Goal: Transaction & Acquisition: Purchase product/service

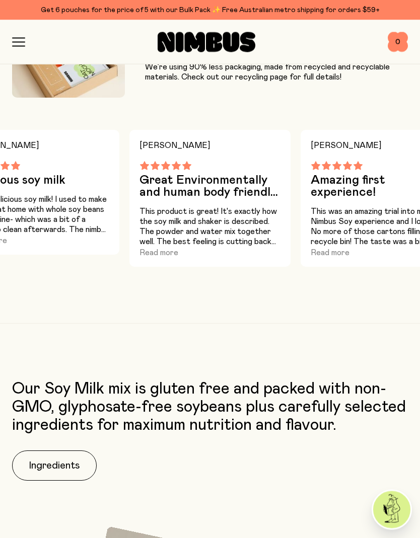
scroll to position [1311, 0]
click at [171, 253] on button "Read more" at bounding box center [158, 252] width 39 height 12
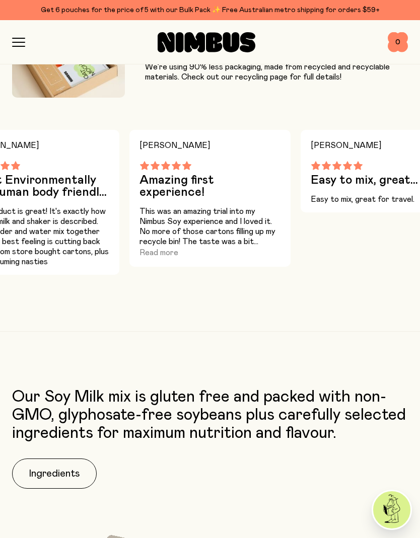
click at [168, 246] on button "Read more" at bounding box center [158, 252] width 39 height 12
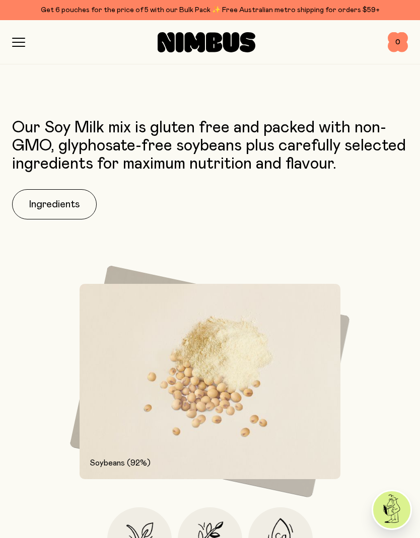
scroll to position [1602, 0]
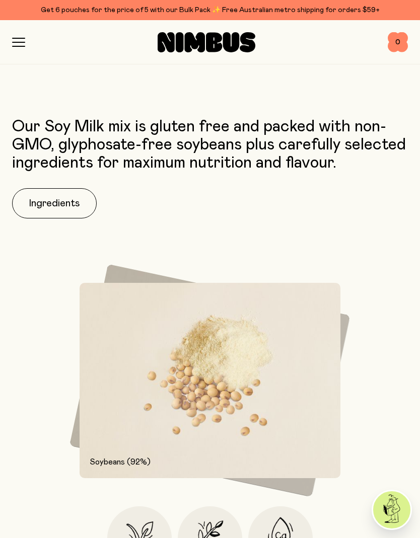
click at [69, 192] on button "Ingredients" at bounding box center [54, 203] width 85 height 30
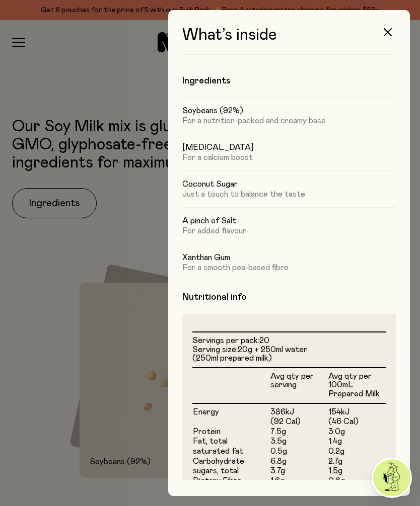
scroll to position [-1, 0]
click at [383, 33] on button "button" at bounding box center [387, 32] width 24 height 24
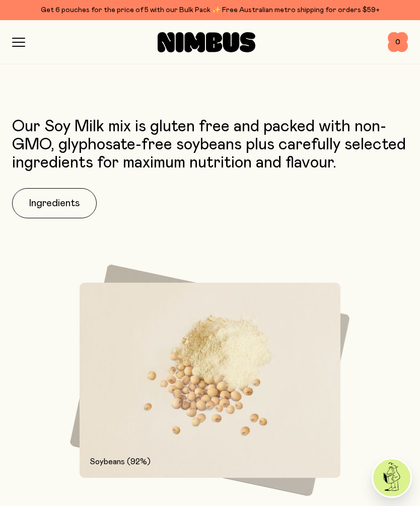
scroll to position [0, 0]
click at [21, 45] on icon "button" at bounding box center [18, 42] width 13 height 9
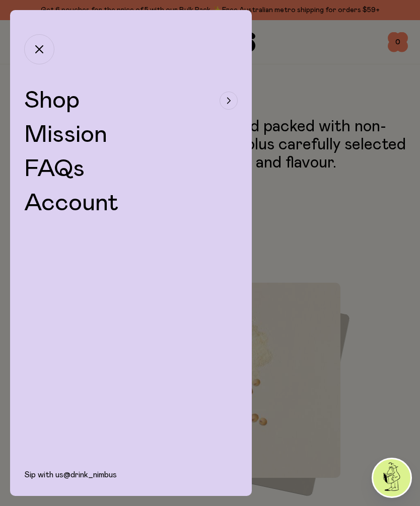
click at [228, 102] on icon "button" at bounding box center [228, 101] width 4 height 6
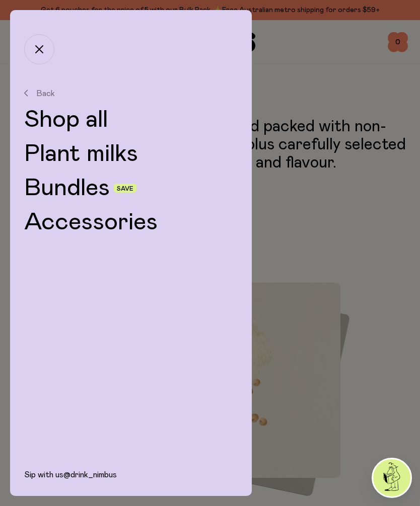
click at [105, 125] on link "Shop all" at bounding box center [130, 120] width 213 height 24
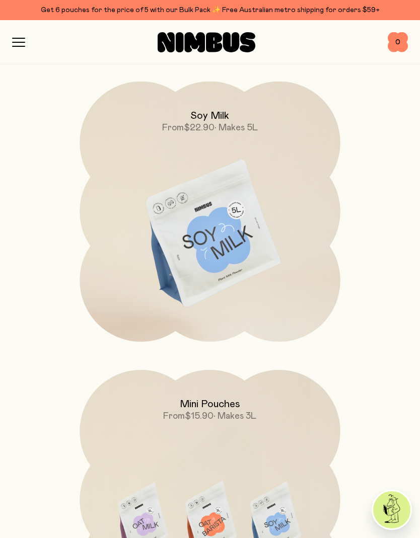
scroll to position [710, 0]
click at [239, 242] on img at bounding box center [209, 233] width 260 height 306
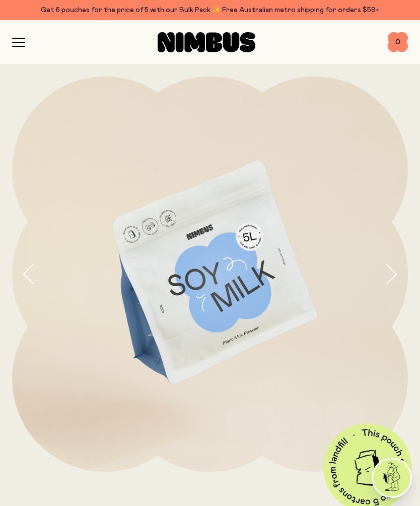
click at [25, 38] on icon "button" at bounding box center [19, 38] width 12 height 0
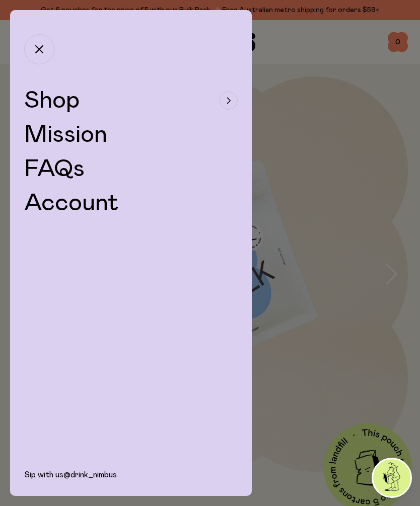
click at [105, 102] on button "Shop" at bounding box center [130, 101] width 213 height 24
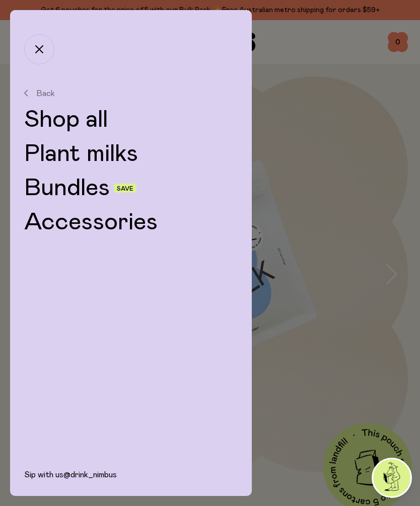
click at [108, 122] on link "Shop all" at bounding box center [130, 120] width 213 height 24
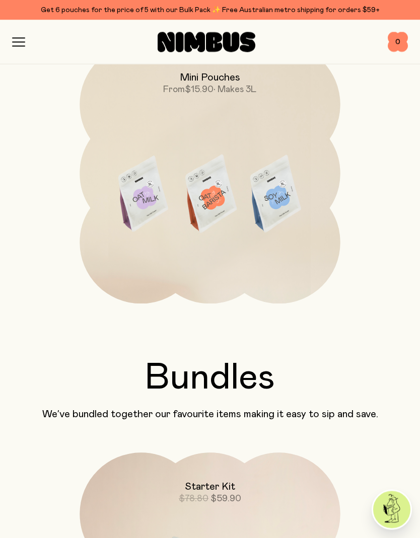
scroll to position [1036, 0]
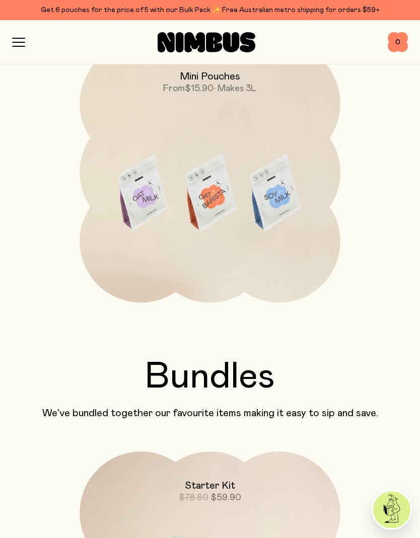
click at [254, 209] on img at bounding box center [209, 195] width 260 height 306
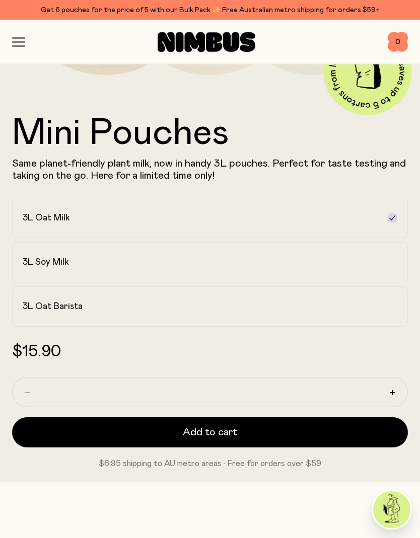
scroll to position [397, 0]
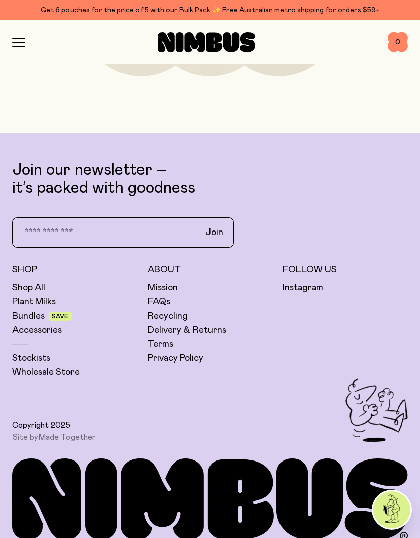
scroll to position [4400, 0]
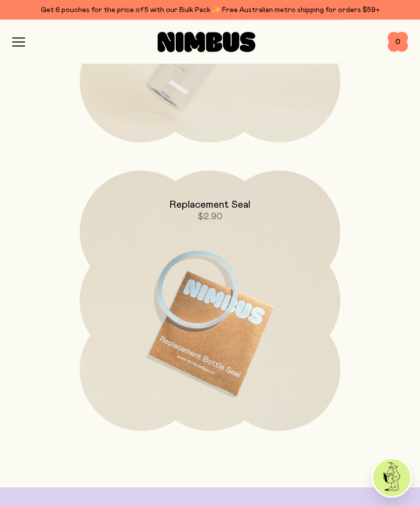
click at [24, 45] on icon "button" at bounding box center [18, 42] width 13 height 9
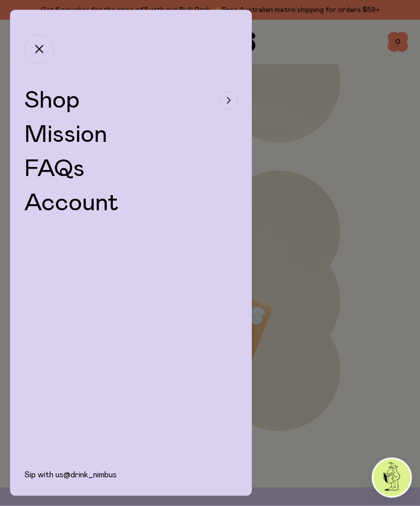
scroll to position [4033, 0]
click at [69, 168] on link "FAQs" at bounding box center [54, 169] width 60 height 24
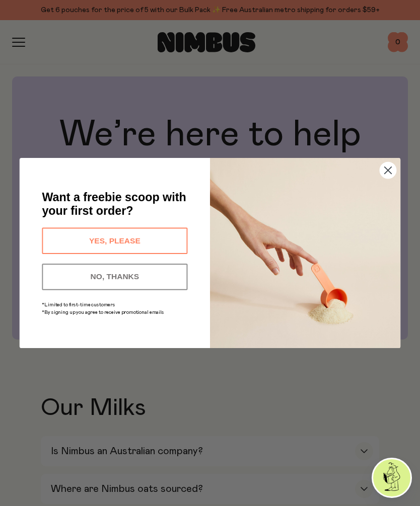
click at [387, 170] on icon "Close dialog" at bounding box center [387, 170] width 7 height 7
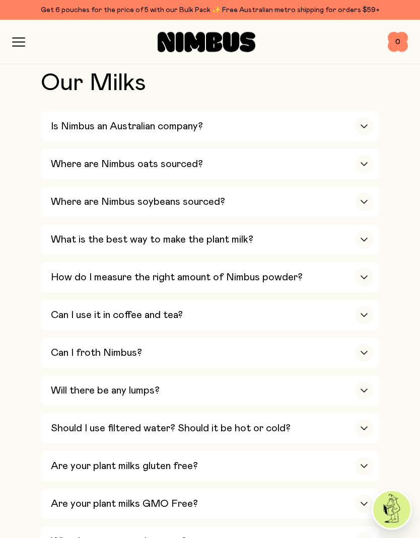
scroll to position [325, 0]
click at [367, 199] on icon "button" at bounding box center [364, 201] width 8 height 4
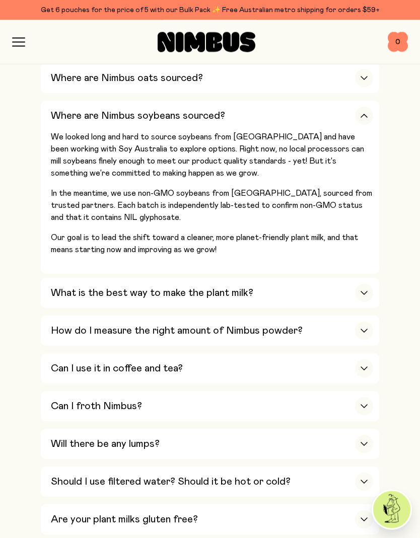
scroll to position [411, 0]
click at [366, 290] on icon "button" at bounding box center [364, 292] width 8 height 4
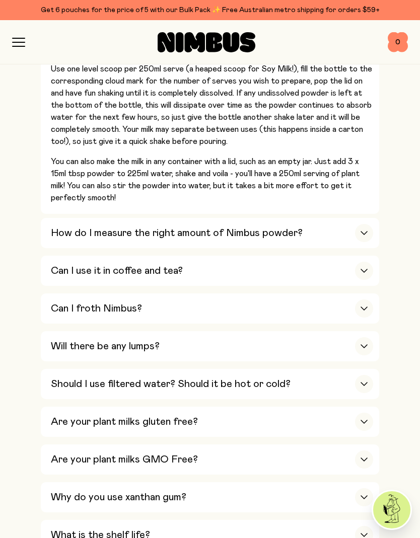
scroll to position [556, 0]
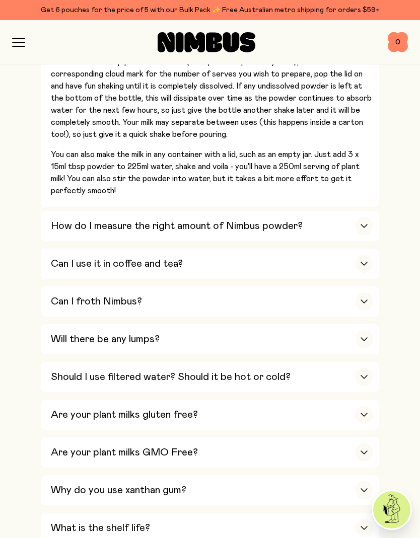
click at [365, 262] on icon "button" at bounding box center [364, 264] width 8 height 4
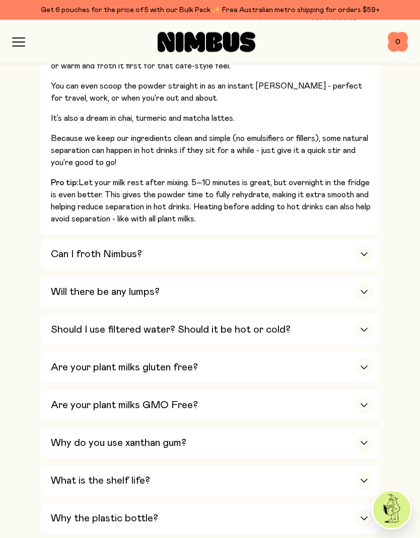
click at [364, 253] on icon "button" at bounding box center [364, 254] width 6 height 3
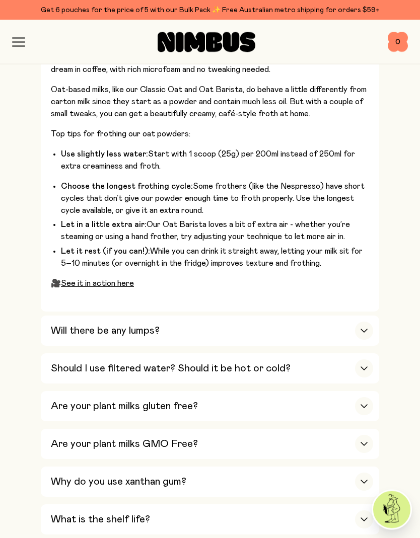
click at [366, 329] on icon "button" at bounding box center [364, 331] width 8 height 4
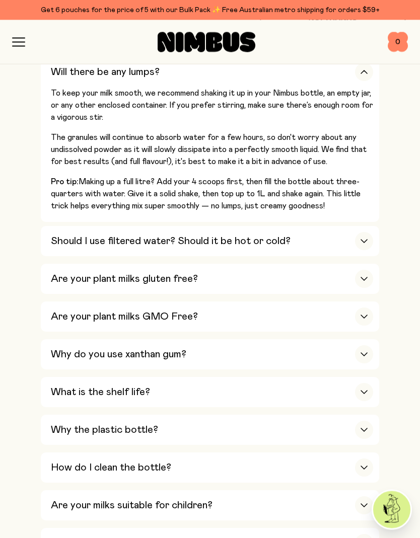
scroll to position [646, 0]
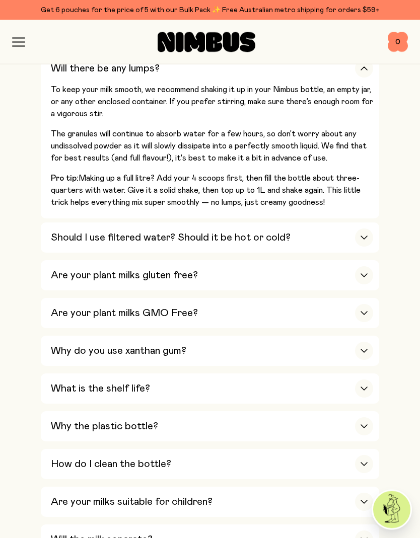
click at [365, 236] on icon "button" at bounding box center [364, 238] width 8 height 4
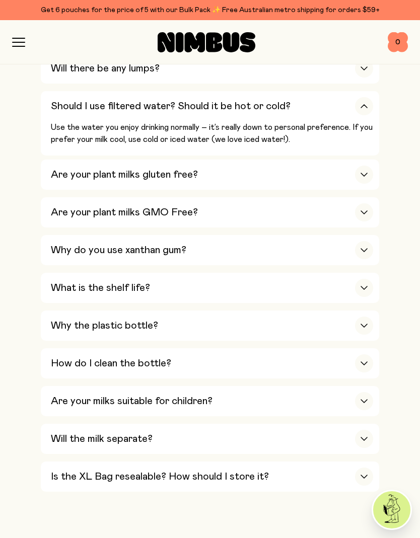
click at [362, 286] on icon "button" at bounding box center [364, 287] width 6 height 3
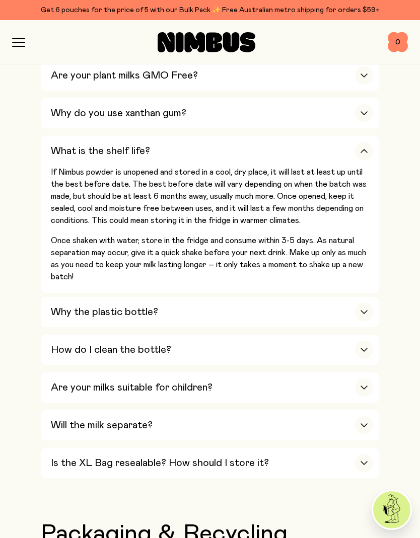
scroll to position [757, 0]
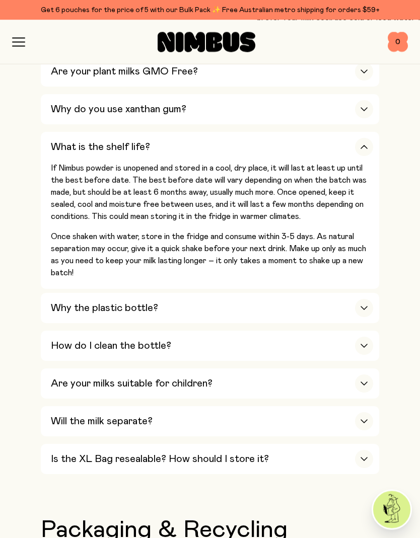
click at [361, 299] on div "button" at bounding box center [364, 308] width 18 height 18
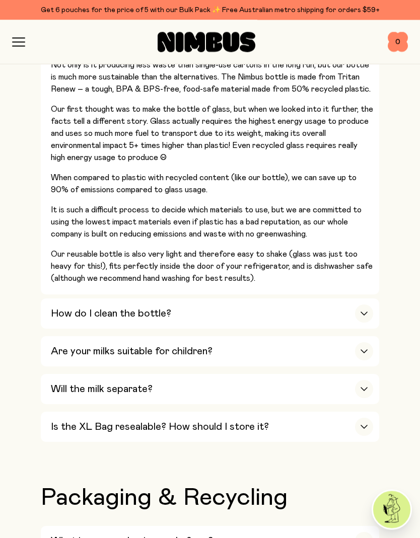
scroll to position [931, 0]
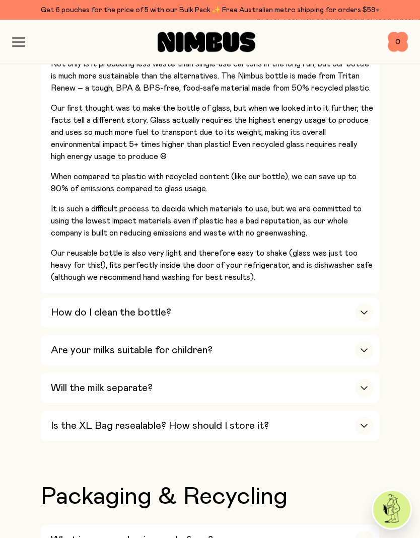
click at [360, 311] on icon "button" at bounding box center [364, 313] width 8 height 4
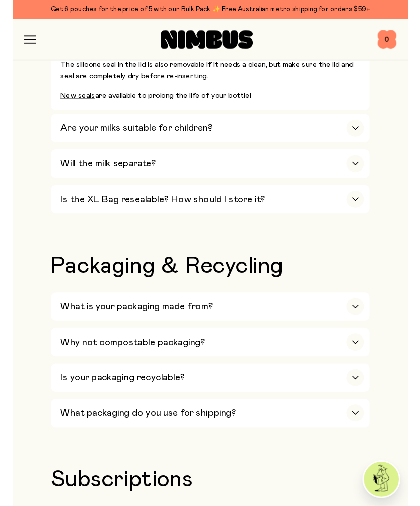
scroll to position [1051, 0]
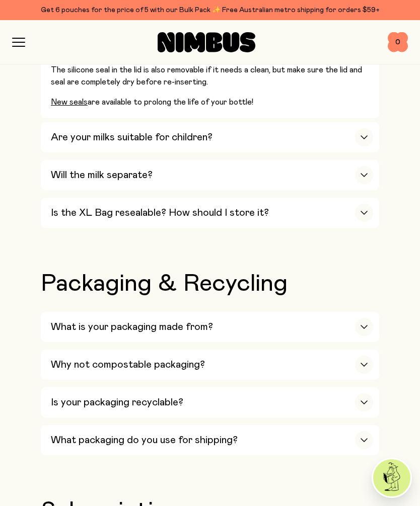
click at [368, 204] on div "button" at bounding box center [364, 213] width 18 height 18
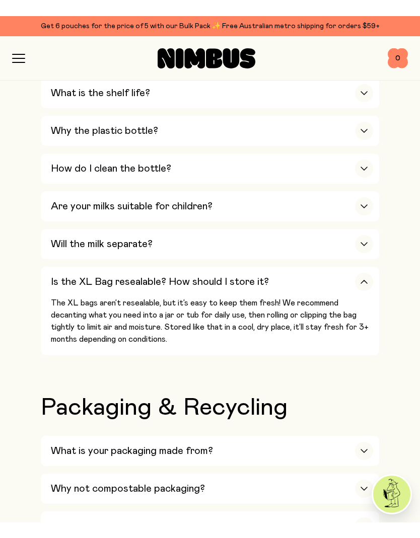
scroll to position [832, 0]
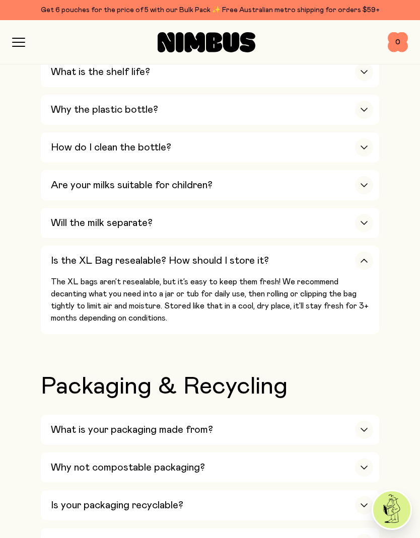
click at [364, 259] on icon "button" at bounding box center [364, 261] width 8 height 4
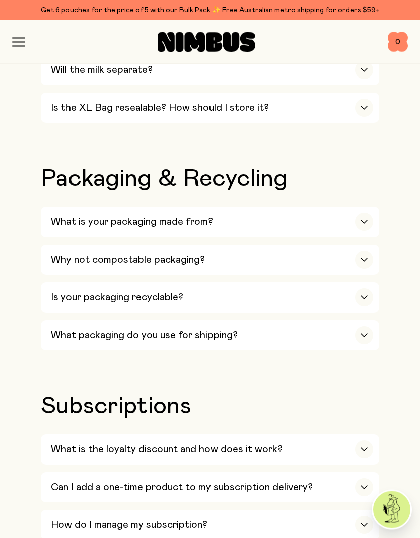
scroll to position [985, 0]
click at [363, 257] on icon "button" at bounding box center [364, 259] width 8 height 4
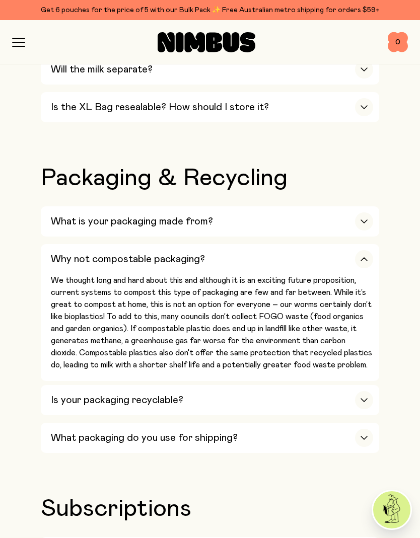
click at [362, 250] on div "button" at bounding box center [364, 259] width 18 height 18
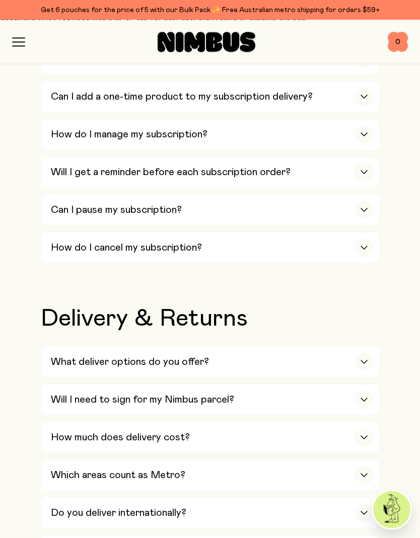
scroll to position [1375, 0]
click at [364, 353] on div "button" at bounding box center [364, 362] width 18 height 18
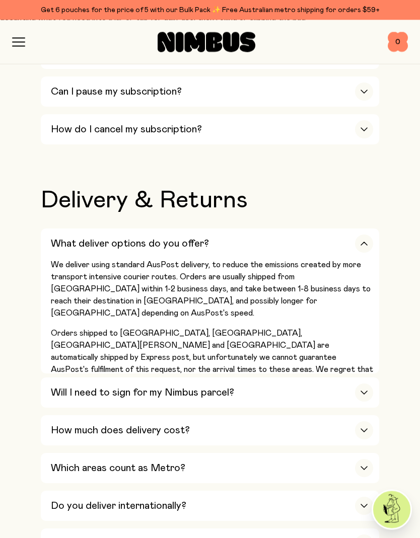
scroll to position [1494, 0]
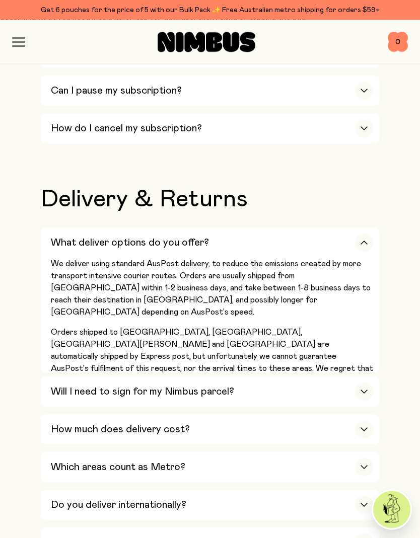
click at [364, 421] on div "button" at bounding box center [364, 430] width 18 height 18
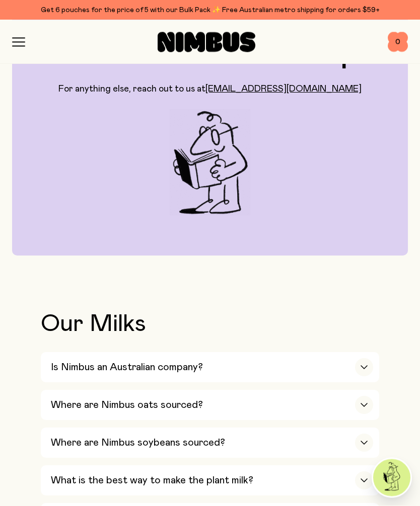
scroll to position [0, 0]
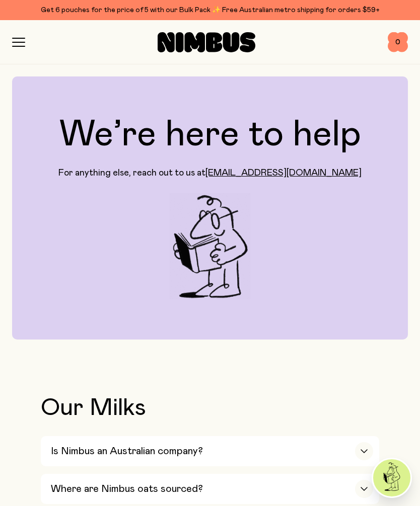
click at [24, 43] on icon "button" at bounding box center [18, 42] width 13 height 9
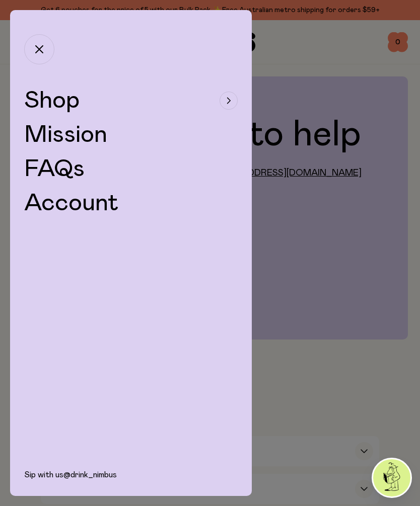
click at [94, 101] on button "Shop" at bounding box center [130, 101] width 213 height 24
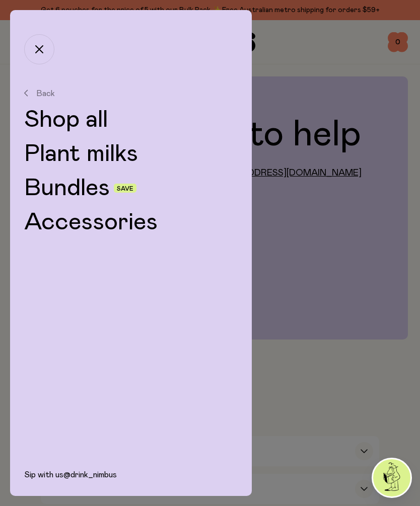
click at [94, 123] on link "Shop all" at bounding box center [130, 120] width 213 height 24
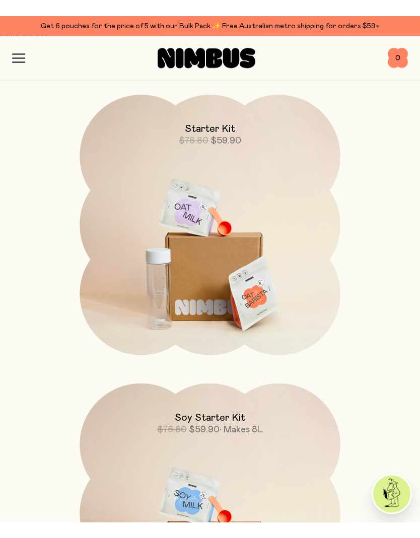
scroll to position [1409, 0]
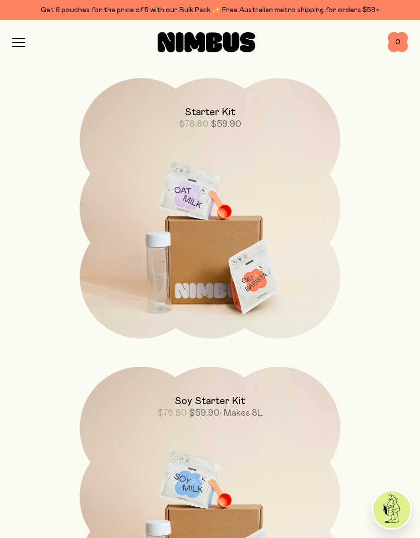
click at [231, 251] on img at bounding box center [209, 231] width 260 height 306
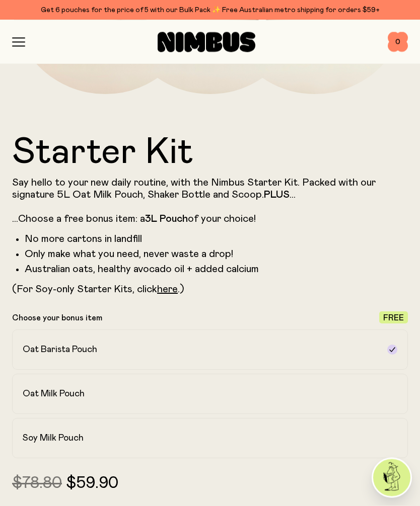
scroll to position [378, 0]
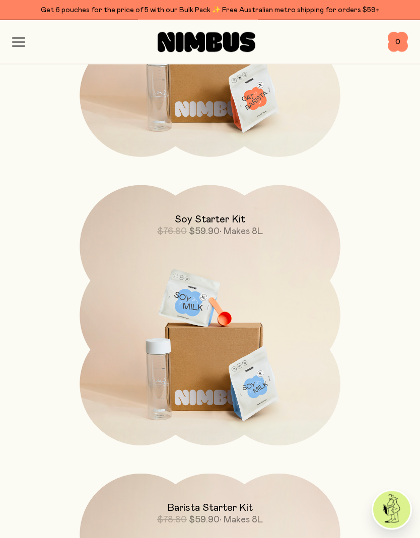
scroll to position [1592, 0]
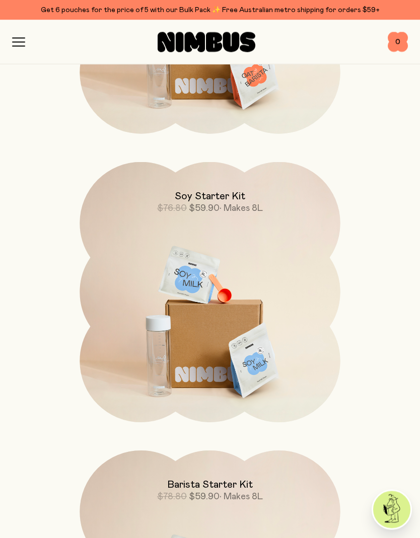
click at [232, 323] on img at bounding box center [209, 315] width 260 height 306
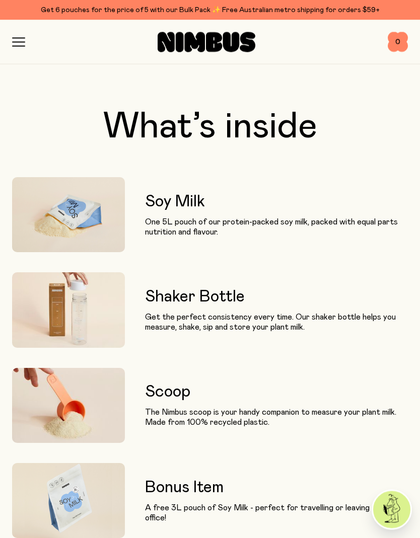
scroll to position [777, 0]
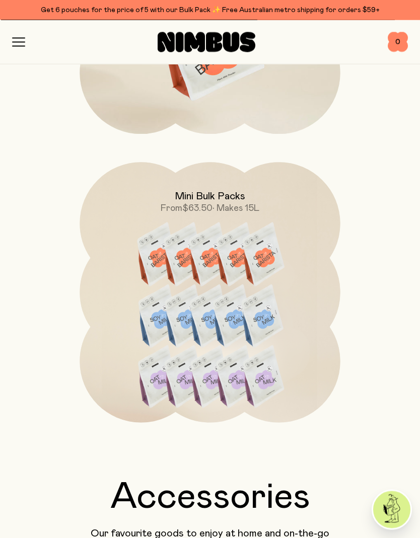
scroll to position [3056, 0]
click at [233, 326] on img at bounding box center [209, 324] width 260 height 325
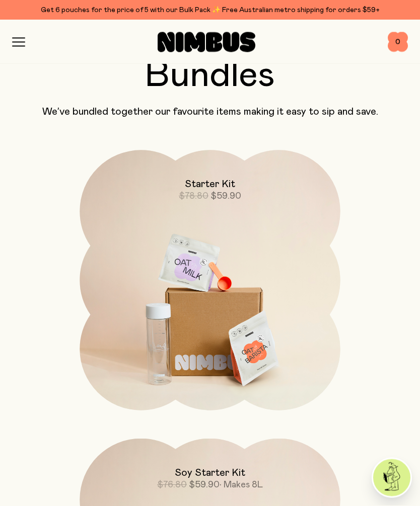
scroll to position [1337, 0]
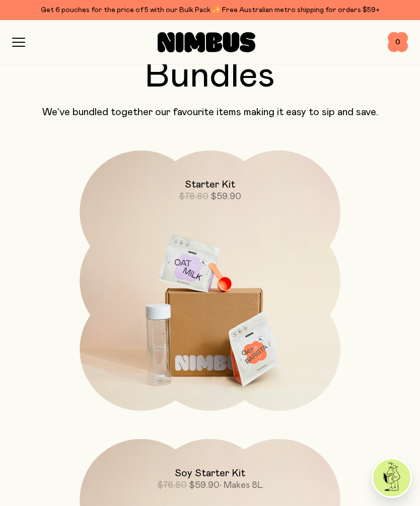
click at [244, 331] on img at bounding box center [209, 303] width 260 height 306
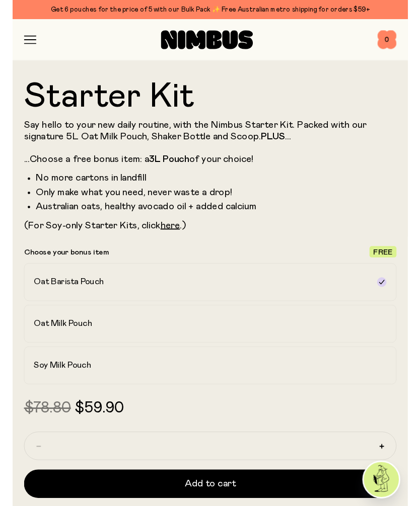
scroll to position [370, 0]
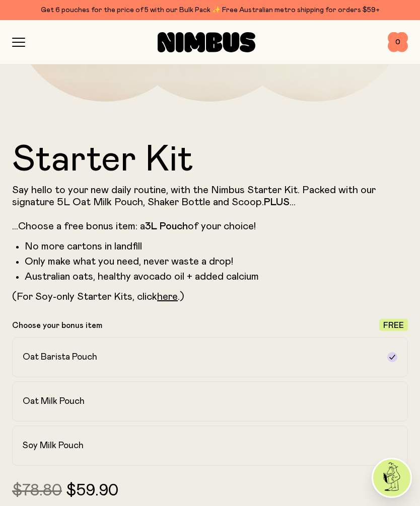
click at [363, 446] on div "Soy Milk Pouch" at bounding box center [201, 446] width 356 height 12
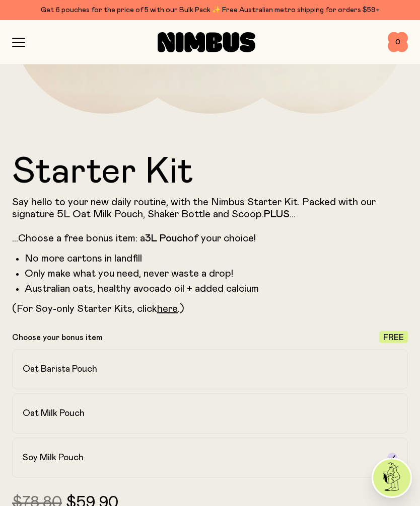
scroll to position [342, 0]
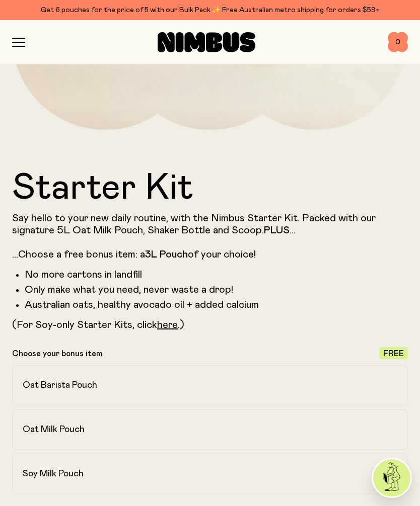
click at [167, 325] on link "here" at bounding box center [167, 325] width 21 height 10
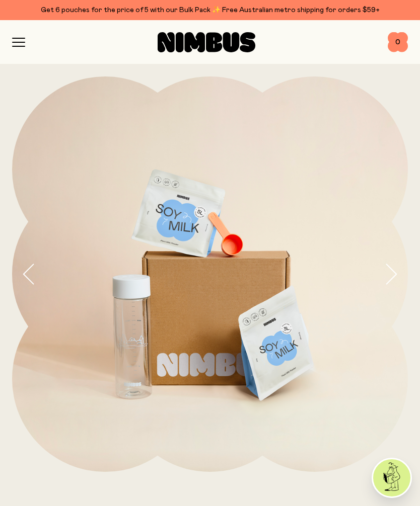
click at [20, 46] on icon "button" at bounding box center [19, 46] width 12 height 0
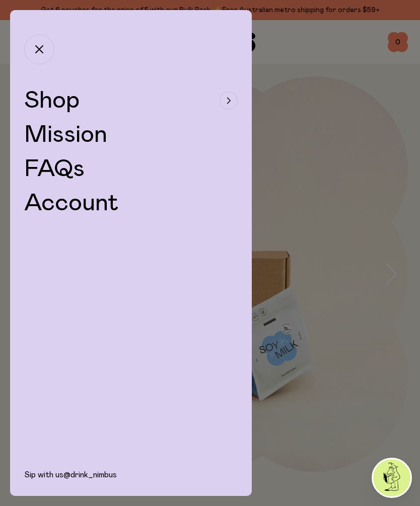
click at [93, 112] on button "Shop" at bounding box center [130, 101] width 213 height 24
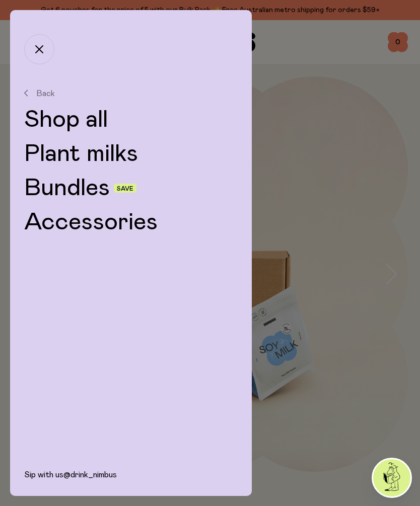
click at [89, 189] on link "Bundles" at bounding box center [67, 188] width 86 height 24
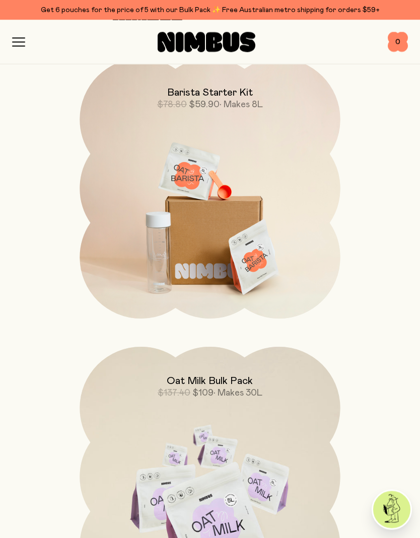
scroll to position [732, 0]
click at [261, 254] on img at bounding box center [209, 211] width 260 height 306
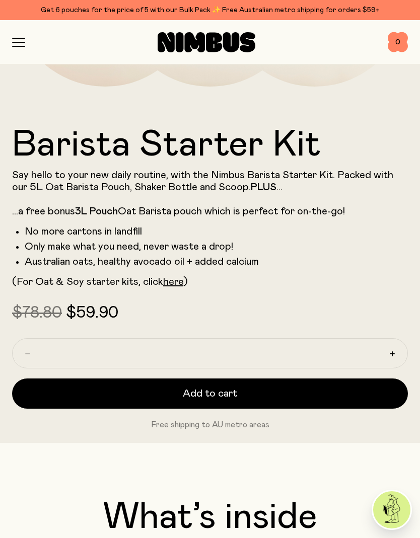
scroll to position [412, 0]
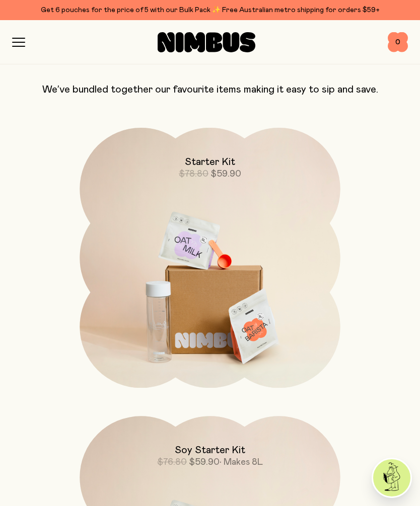
scroll to position [85, 0]
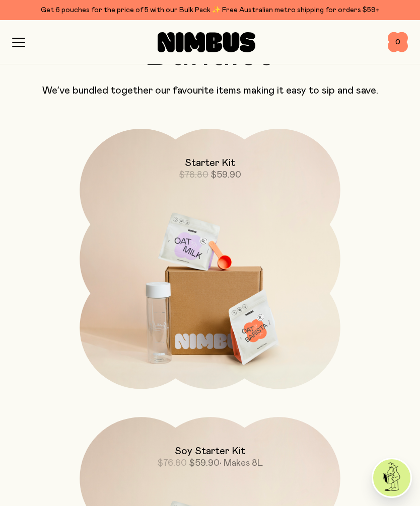
click at [226, 297] on img at bounding box center [209, 282] width 260 height 306
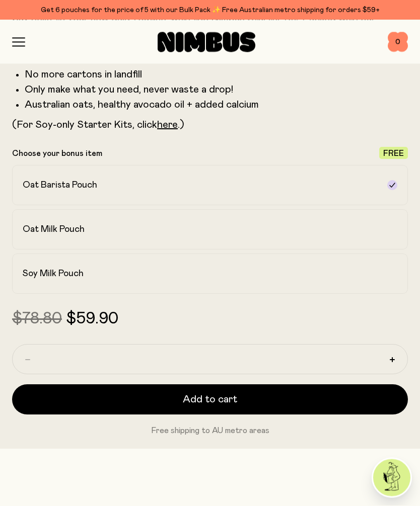
scroll to position [537, 0]
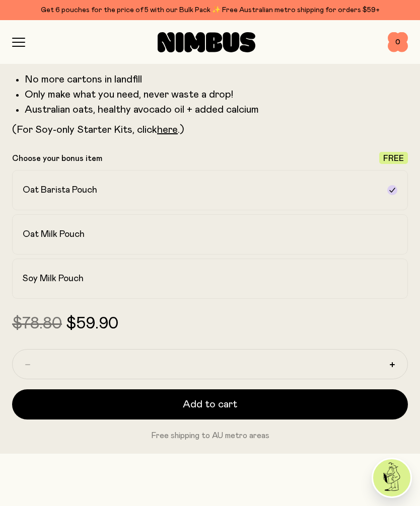
click at [333, 405] on button "Add to cart" at bounding box center [209, 404] width 395 height 30
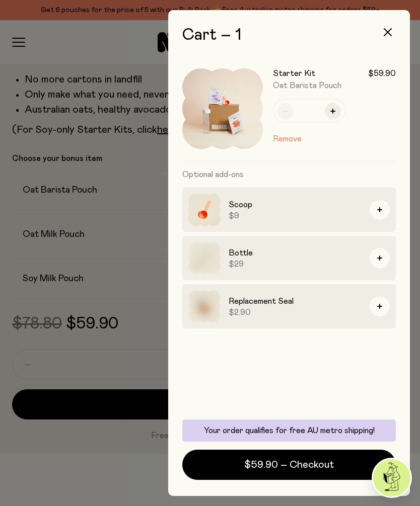
scroll to position [0, 0]
click at [388, 29] on icon "button" at bounding box center [387, 32] width 8 height 8
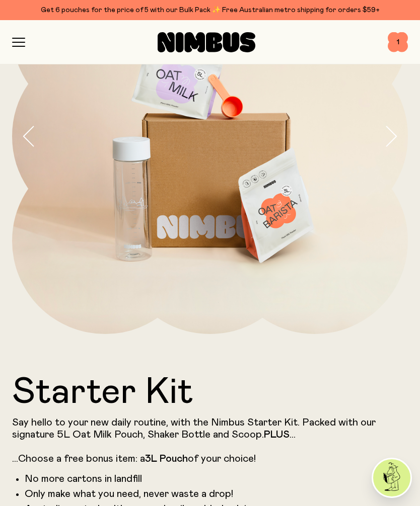
scroll to position [137, 0]
click at [394, 39] on span "1" at bounding box center [397, 42] width 20 height 20
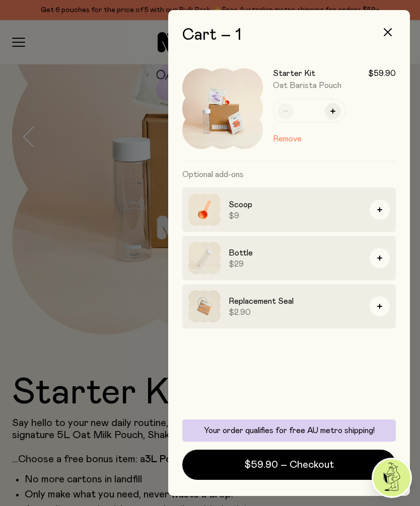
scroll to position [0, 0]
click at [286, 136] on button "Remove" at bounding box center [287, 139] width 29 height 12
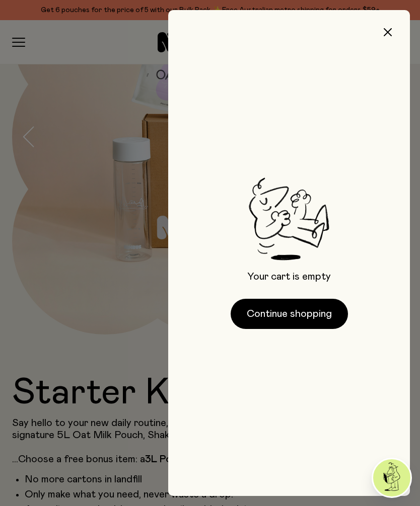
click at [388, 34] on icon "button" at bounding box center [387, 32] width 8 height 8
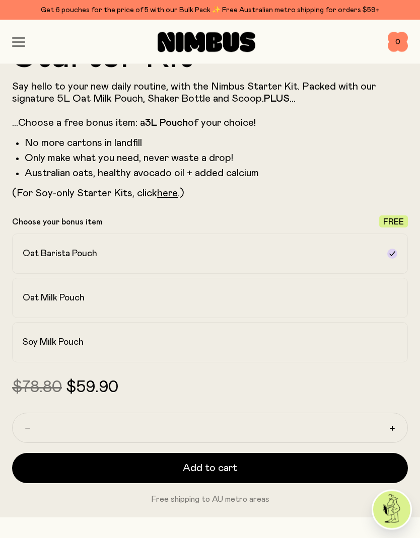
click at [143, 352] on label "Soy Milk Pouch" at bounding box center [209, 342] width 395 height 40
click at [342, 469] on button "Add to cart" at bounding box center [209, 468] width 395 height 30
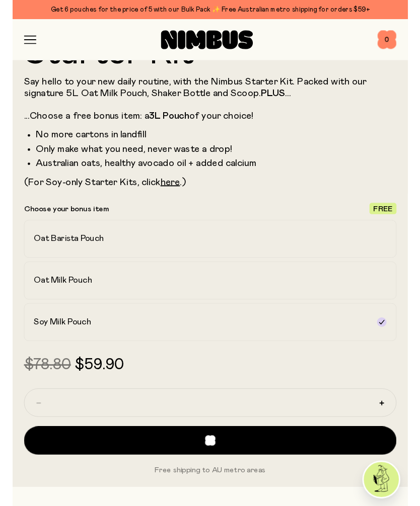
scroll to position [0, 0]
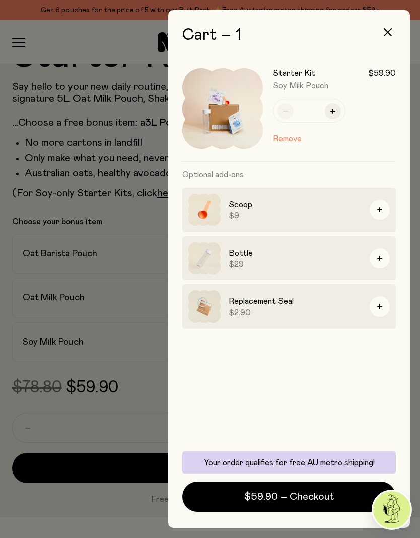
click at [328, 501] on span "$59.90 – Checkout" at bounding box center [289, 496] width 90 height 14
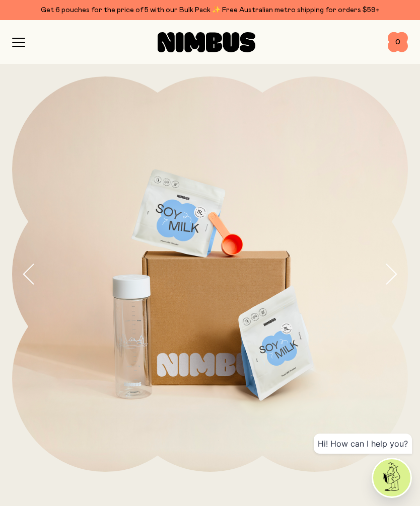
click at [19, 45] on icon "button" at bounding box center [18, 42] width 13 height 9
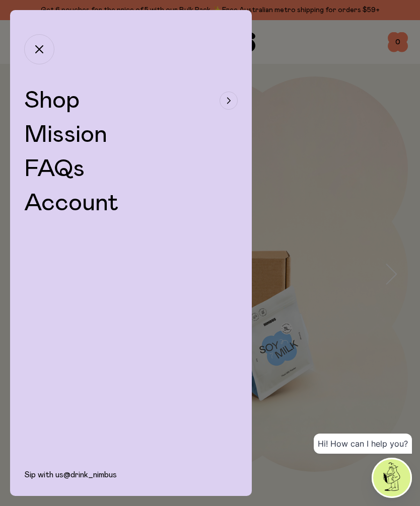
click at [106, 102] on button "Shop" at bounding box center [130, 101] width 213 height 24
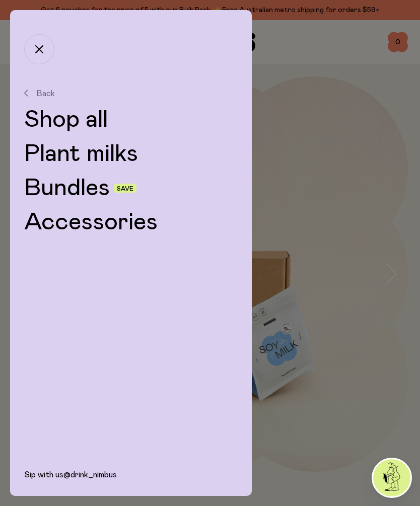
click at [100, 189] on link "Bundles" at bounding box center [67, 188] width 86 height 24
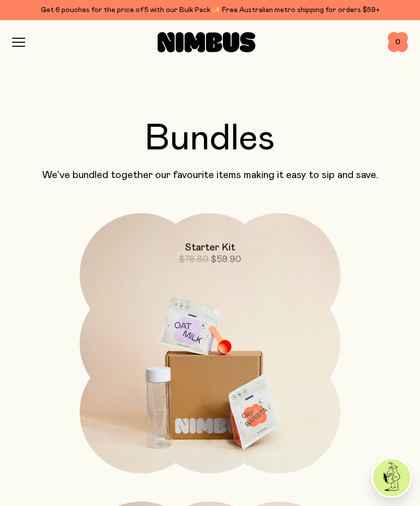
click at [225, 376] on img at bounding box center [209, 366] width 260 height 306
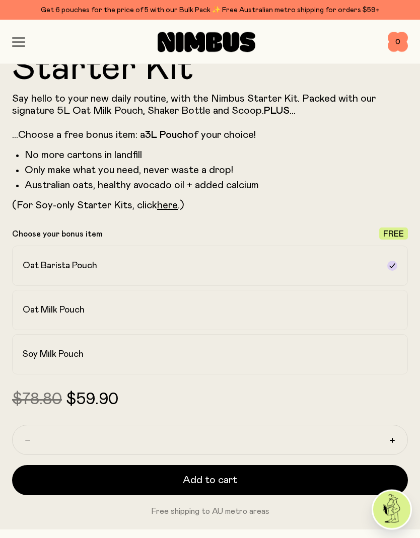
scroll to position [462, 0]
click at [361, 356] on div "Soy Milk Pouch" at bounding box center [201, 354] width 356 height 12
click at [311, 476] on button "Add to cart" at bounding box center [209, 480] width 395 height 30
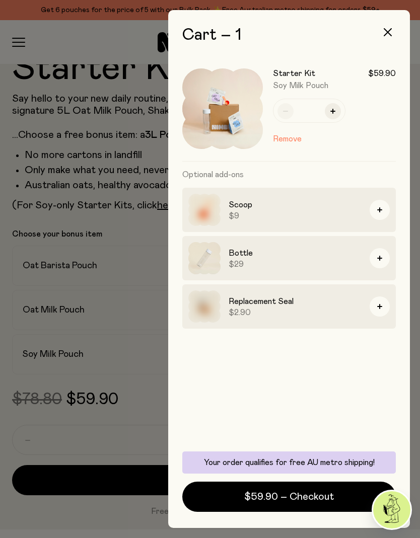
scroll to position [0, 0]
click at [317, 498] on span "$59.90 – Checkout" at bounding box center [289, 496] width 90 height 14
